Goal: Find specific page/section: Find specific page/section

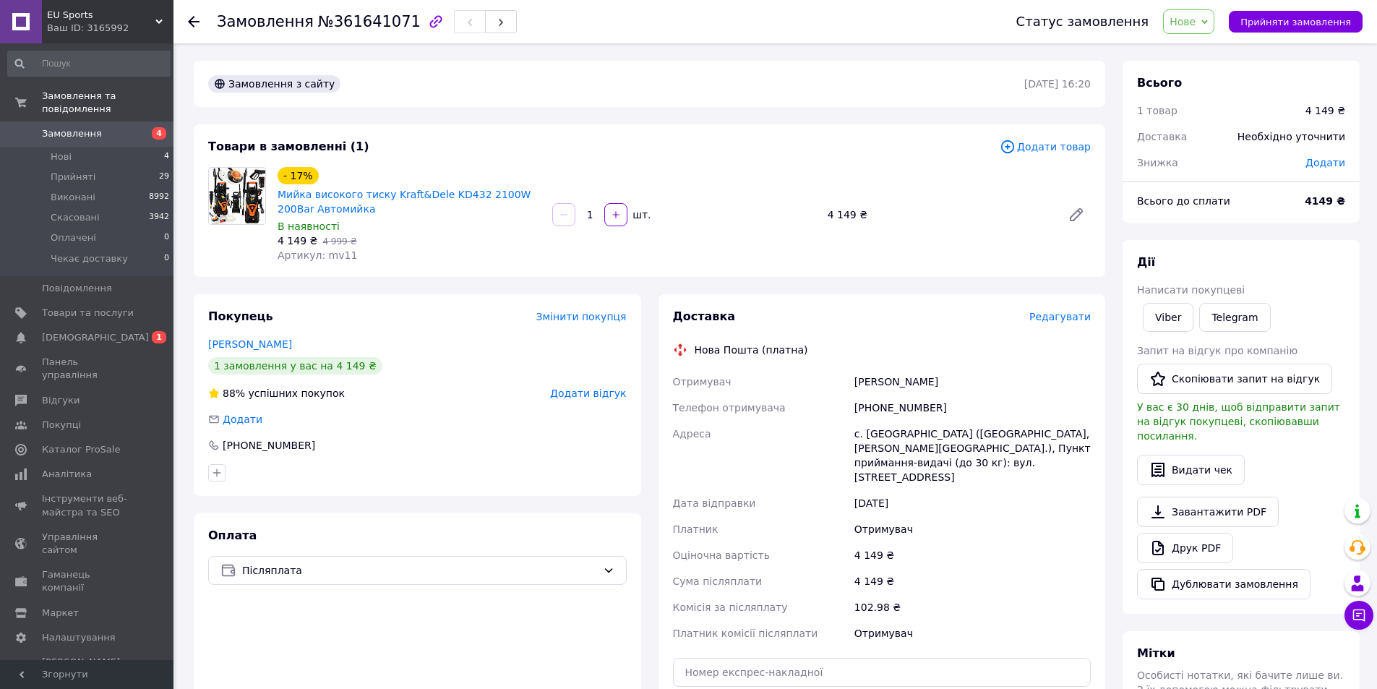
click at [845, 226] on div "- 17% Мийка високого тиску Kraft&Dele KD432 2100W 200Bar Автомийка В наявності …" at bounding box center [684, 214] width 825 height 101
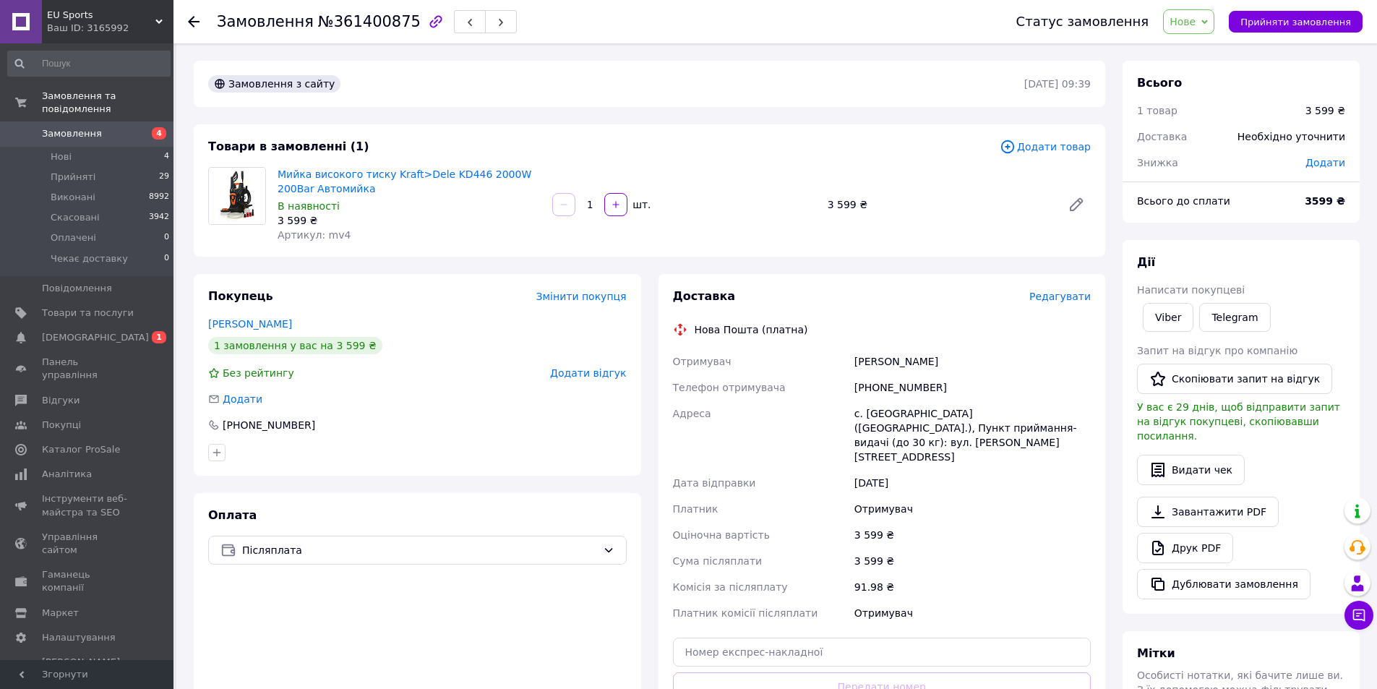
click at [879, 375] on div "[PHONE_NUMBER]" at bounding box center [973, 388] width 242 height 26
copy div "380687801249"
click at [868, 362] on div "[PERSON_NAME]" at bounding box center [973, 362] width 242 height 26
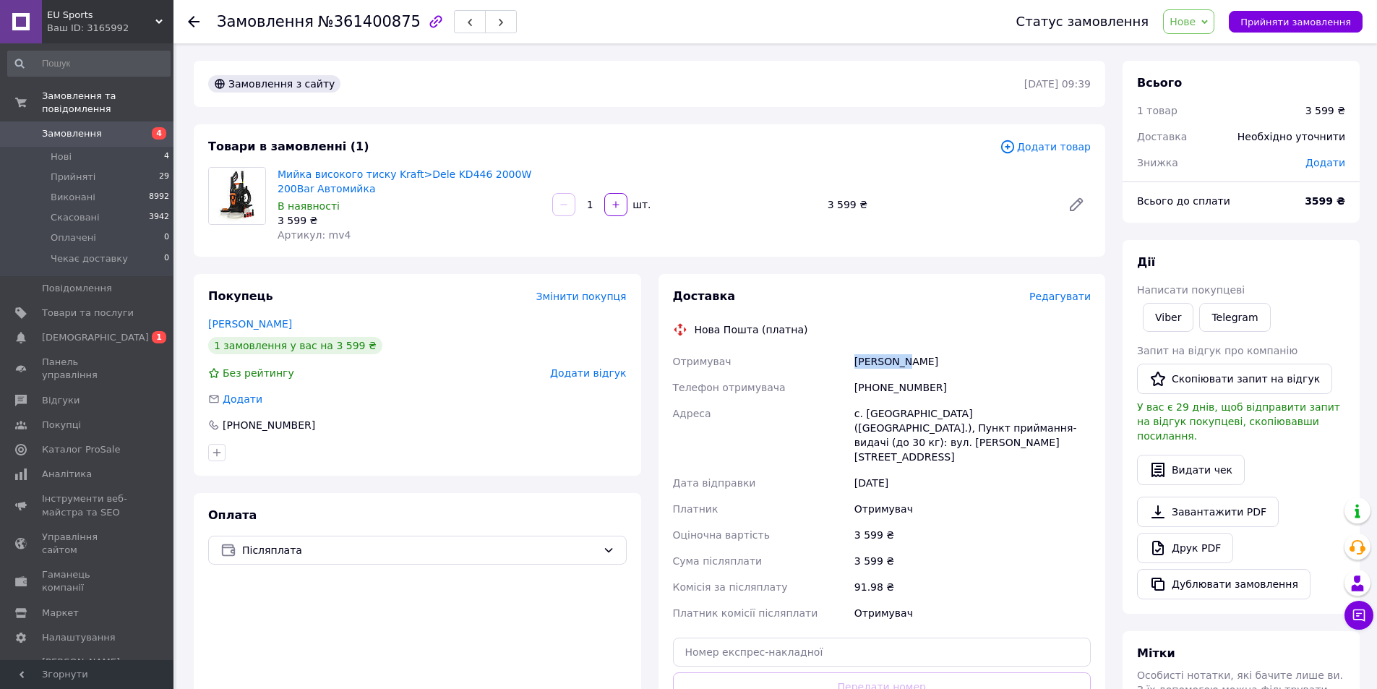
copy div "[PERSON_NAME]"
click at [922, 363] on div "[PERSON_NAME]" at bounding box center [973, 362] width 242 height 26
copy div "[PERSON_NAME]"
click at [884, 418] on div "с. [GEOGRAPHIC_DATA] ([GEOGRAPHIC_DATA].), Пункт приймання-видачі (до 30 кг): в…" at bounding box center [973, 435] width 242 height 69
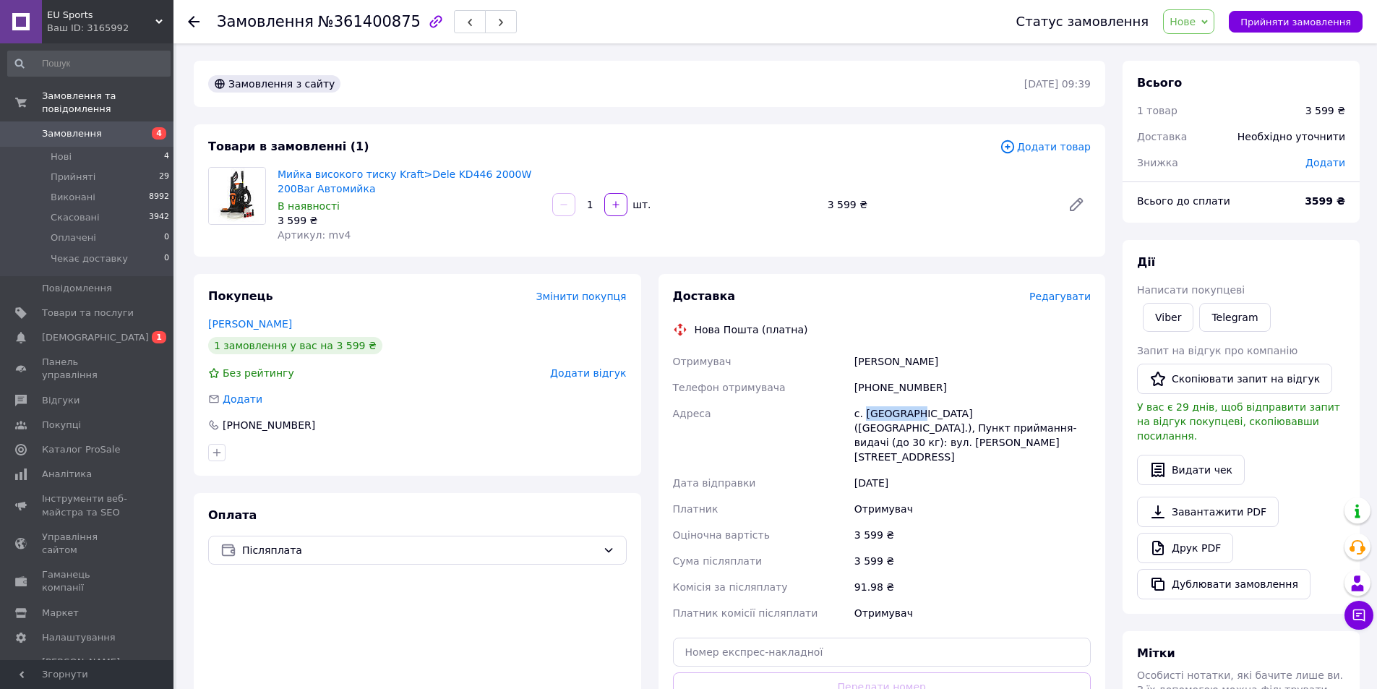
click at [884, 418] on div "с. [GEOGRAPHIC_DATA] ([GEOGRAPHIC_DATA].), Пункт приймання-видачі (до 30 кг): в…" at bounding box center [973, 435] width 242 height 69
copy div "Федіївка"
click at [795, 638] on input "text" at bounding box center [882, 652] width 419 height 29
paste input "20451247349123"
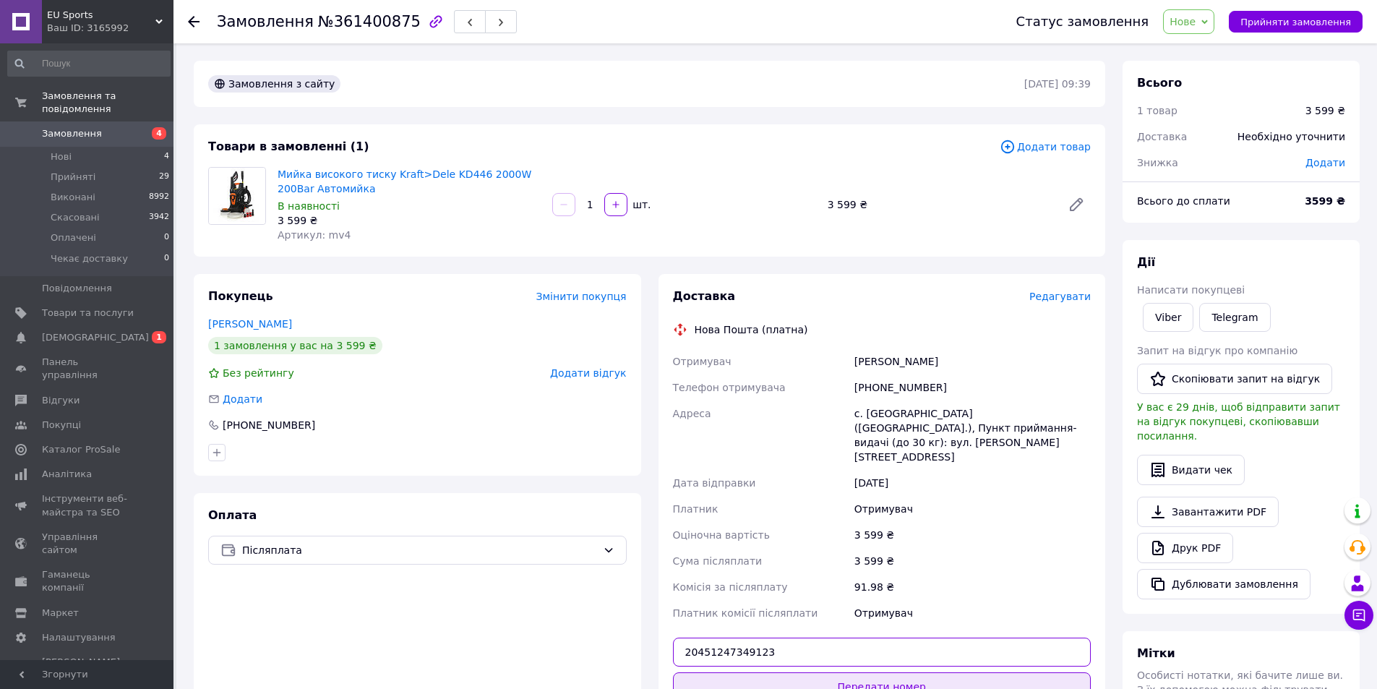
type input "20451247349123"
click at [863, 675] on button "Передати номер" at bounding box center [882, 686] width 419 height 29
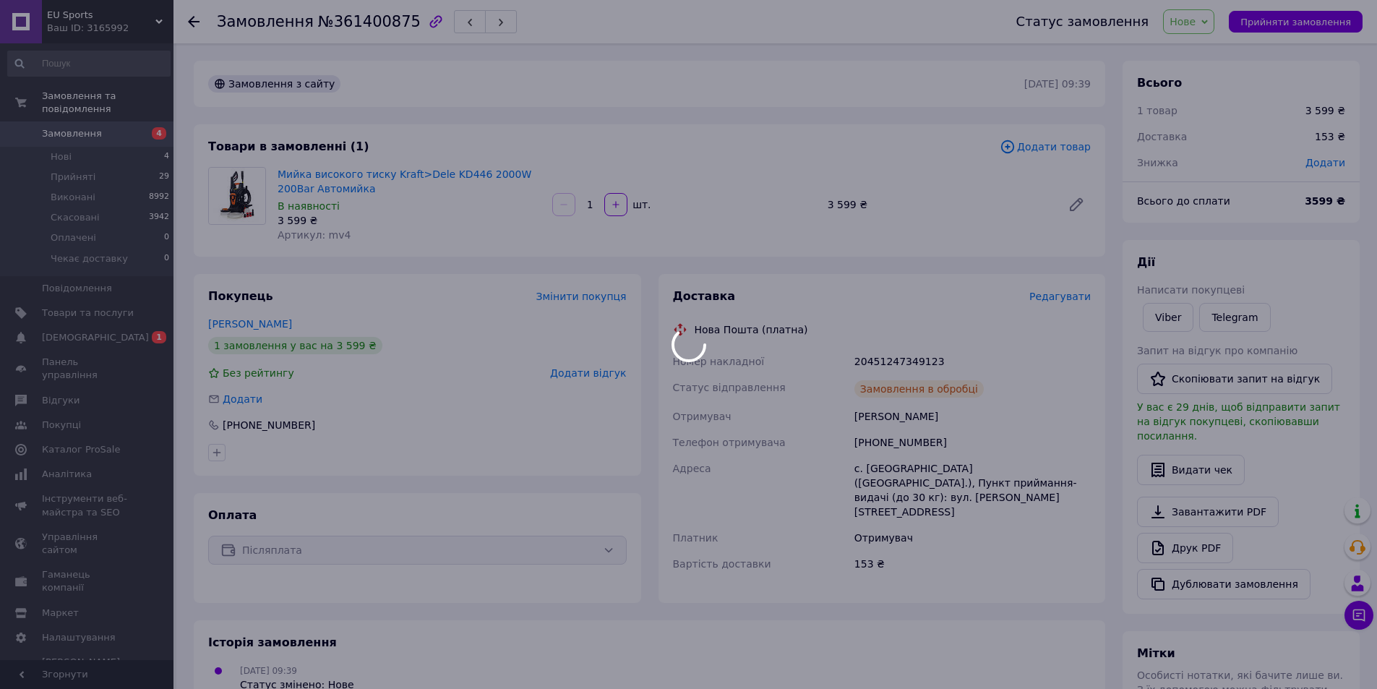
drag, startPoint x: 278, startPoint y: 166, endPoint x: 373, endPoint y: 173, distance: 95.7
click at [373, 173] on body "EU Sports Ваш ID: 3165992 Сайт EU Sports Кабінет покупця Перевірити стан систем…" at bounding box center [688, 490] width 1377 height 981
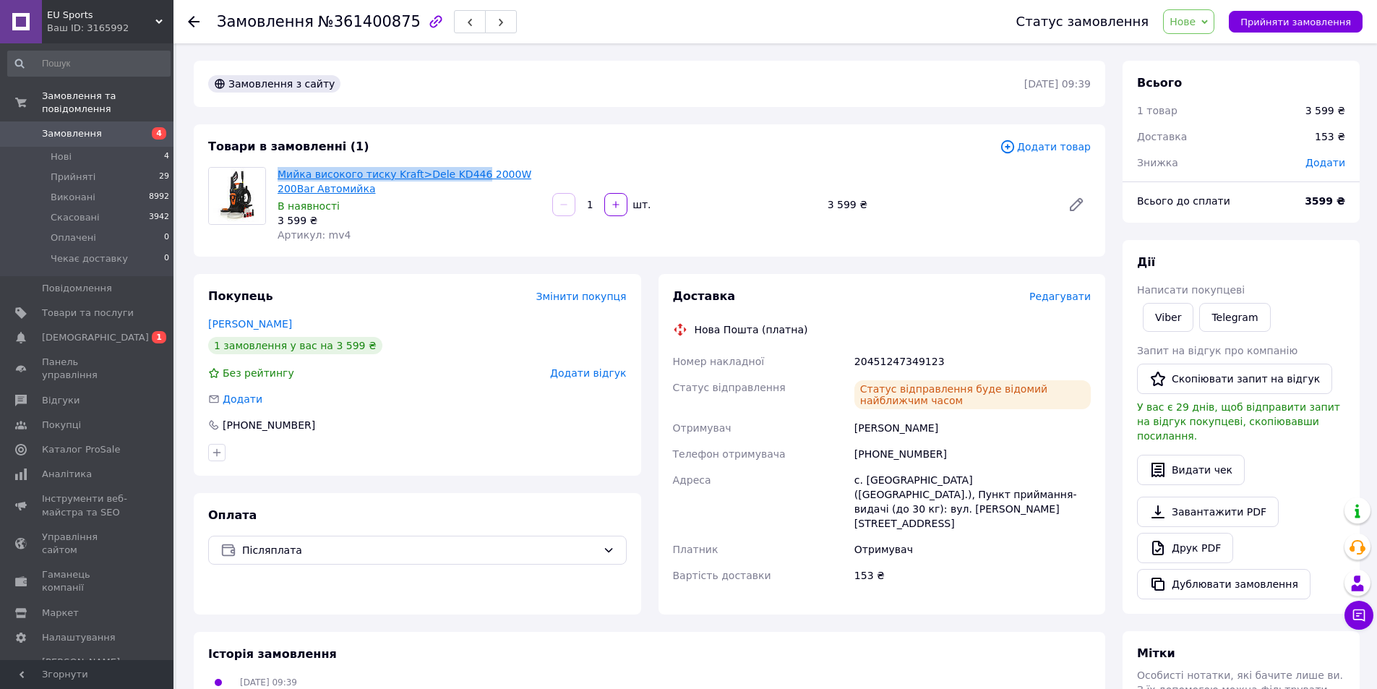
drag, startPoint x: 275, startPoint y: 166, endPoint x: 466, endPoint y: 176, distance: 191.2
click at [466, 176] on div "Мийка високого тиску Kraft>Dele KD446 2000W 200Bar Автомийка В наявності 3 599 …" at bounding box center [409, 204] width 275 height 81
copy link "Мийка високого тиску Kraft>Dele KD446"
